Goal: Transaction & Acquisition: Purchase product/service

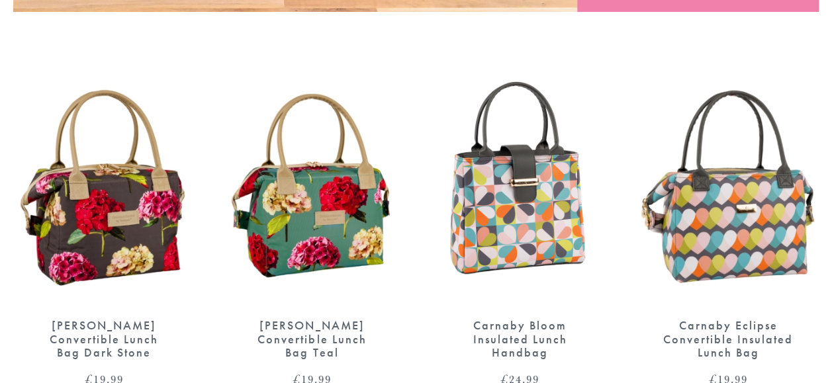
scroll to position [592, 0]
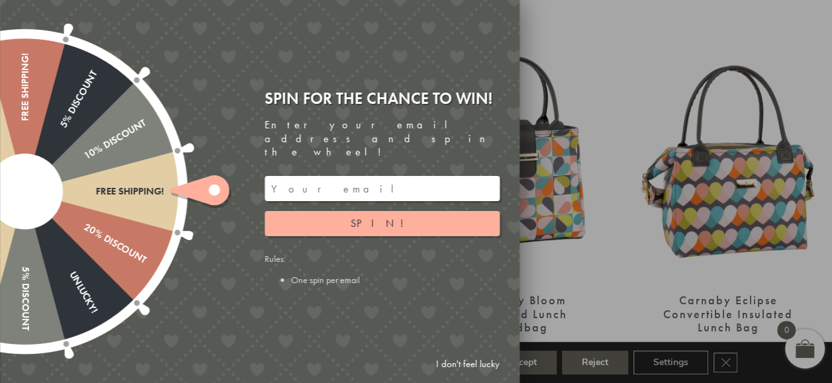
click at [201, 188] on icon at bounding box center [199, 190] width 60 height 30
click at [100, 265] on div at bounding box center [25, 192] width 426 height 426
click at [392, 176] on input "email" at bounding box center [382, 188] width 235 height 25
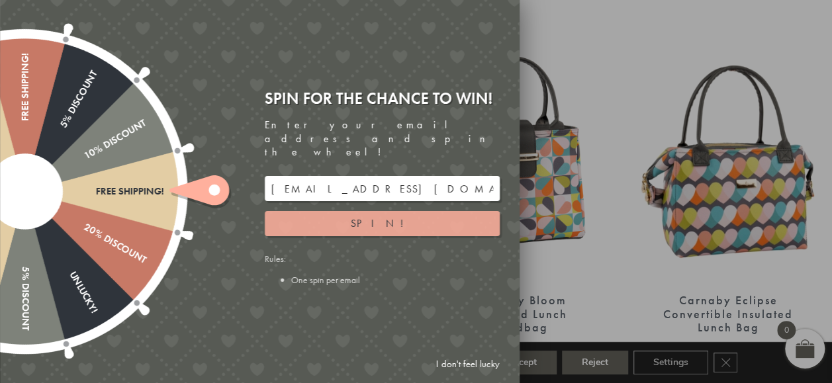
click at [397, 211] on button "Spin!" at bounding box center [382, 223] width 235 height 25
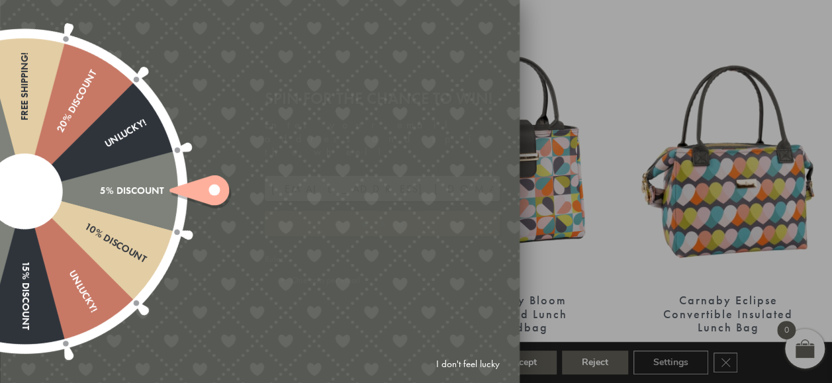
type input "886PH4TT"
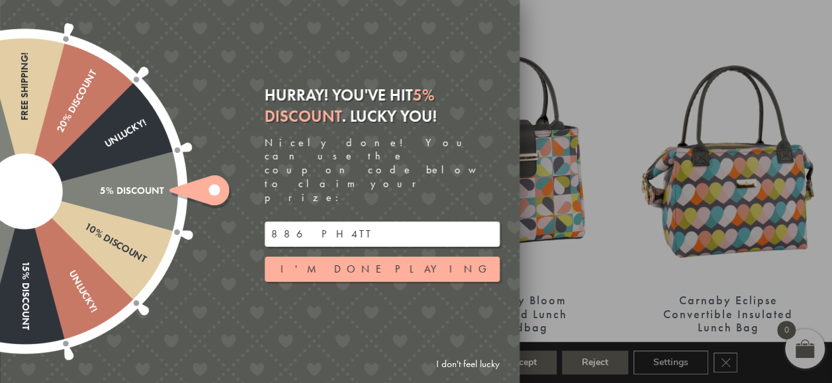
drag, startPoint x: 326, startPoint y: 213, endPoint x: 210, endPoint y: 216, distance: 115.2
click at [210, 216] on div "Free shipping! 20% Discount Unlucky! 5% Discount 10% Discount Unlucky! 15% Disc…" at bounding box center [185, 191] width 668 height 383
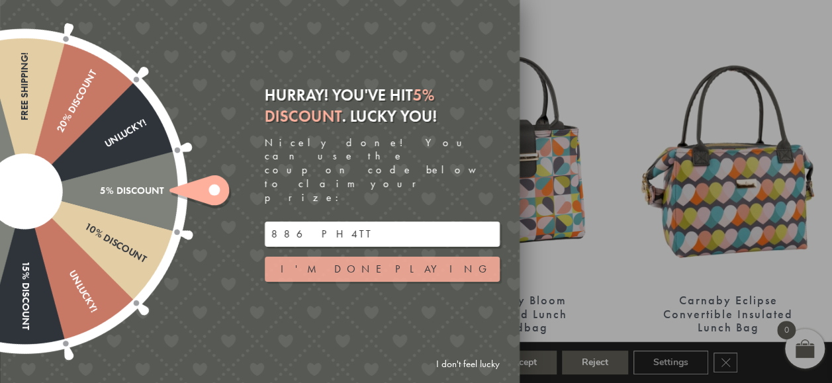
click at [434, 257] on button "I'm done playing" at bounding box center [382, 269] width 235 height 25
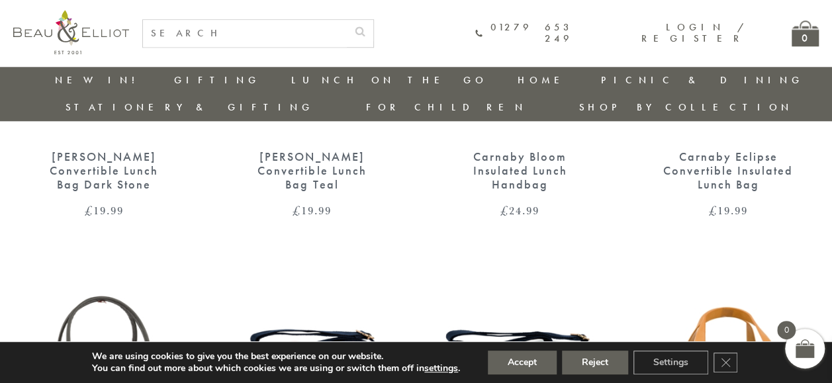
scroll to position [837, 0]
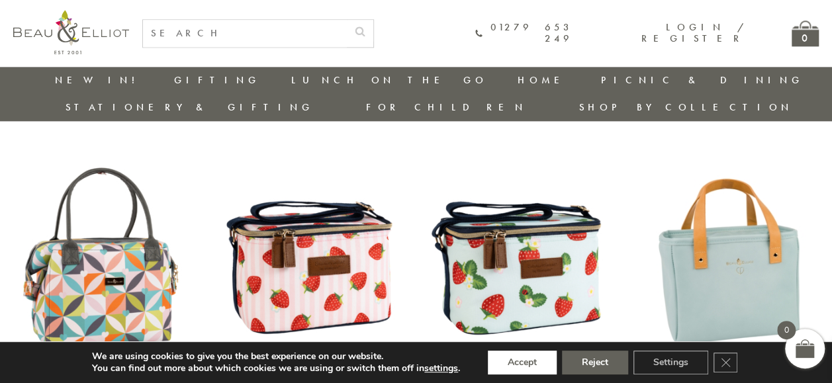
click at [514, 356] on button "Accept" at bounding box center [522, 363] width 69 height 24
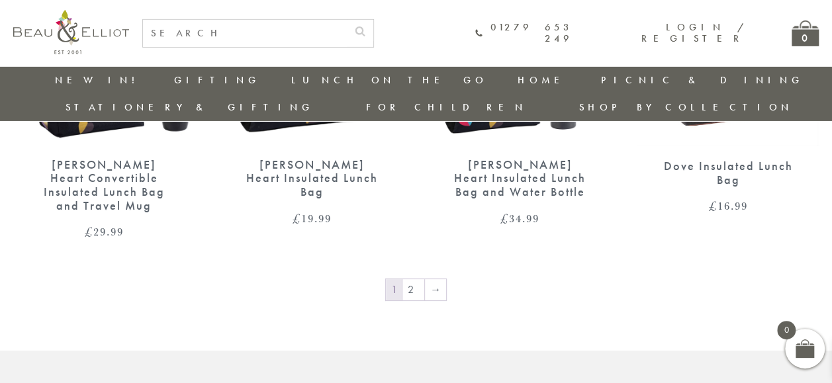
scroll to position [2208, 0]
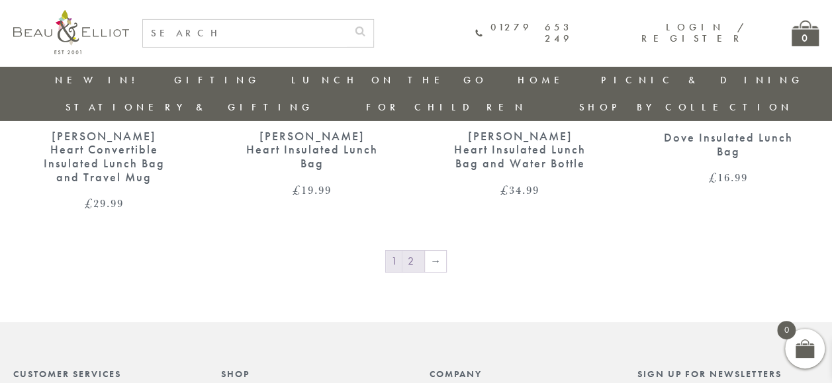
click at [406, 251] on link "2" at bounding box center [413, 261] width 22 height 21
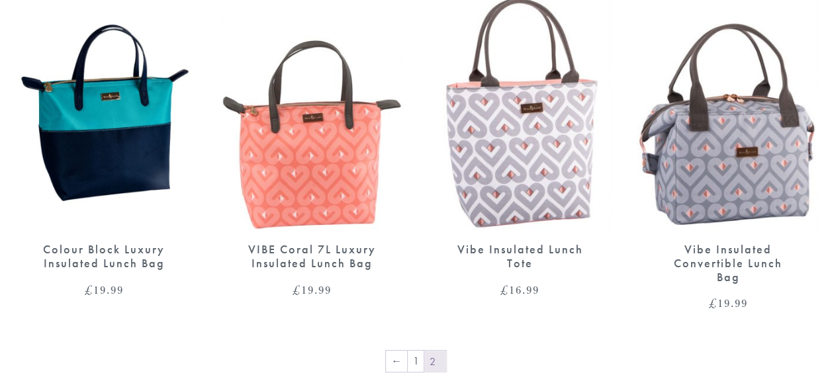
scroll to position [1012, 0]
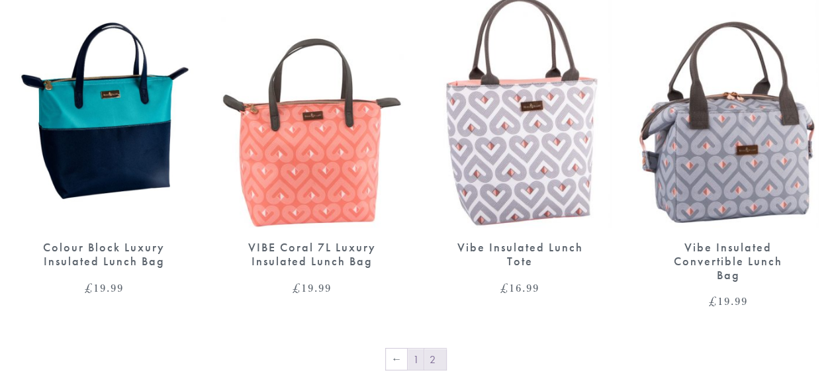
click at [413, 349] on link "1" at bounding box center [416, 359] width 16 height 21
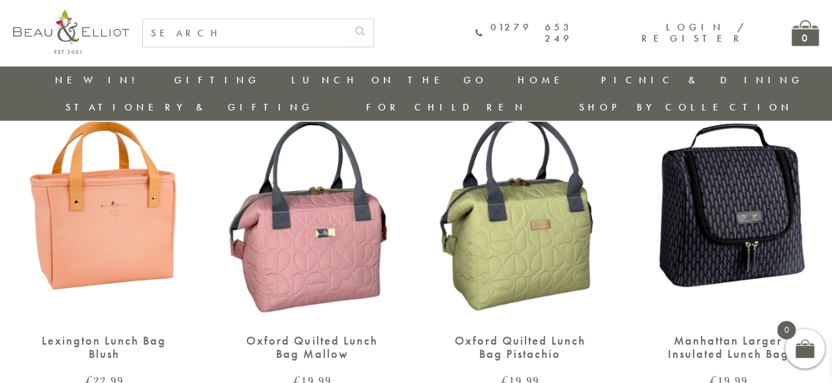
scroll to position [1265, 0]
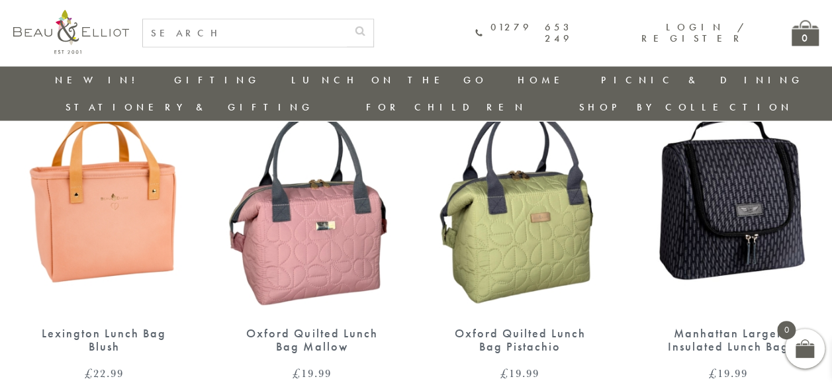
click at [517, 212] on img at bounding box center [520, 196] width 181 height 234
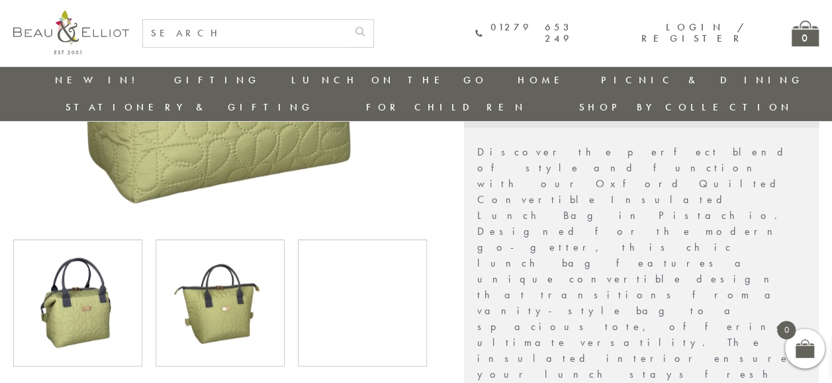
scroll to position [362, 0]
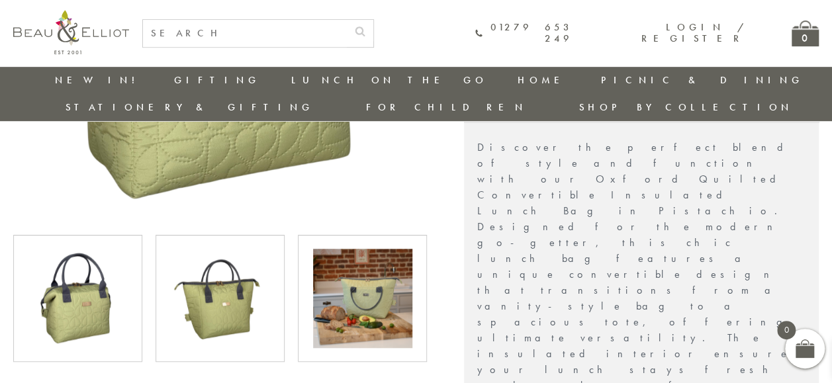
click at [390, 266] on img at bounding box center [362, 298] width 99 height 99
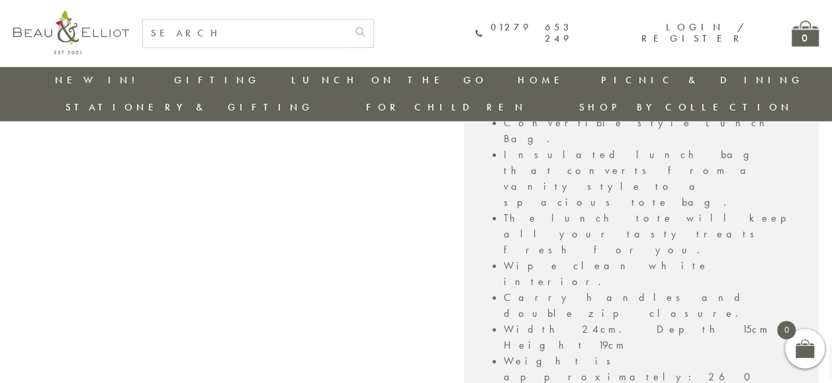
scroll to position [0, 0]
